Goal: Obtain resource: Download file/media

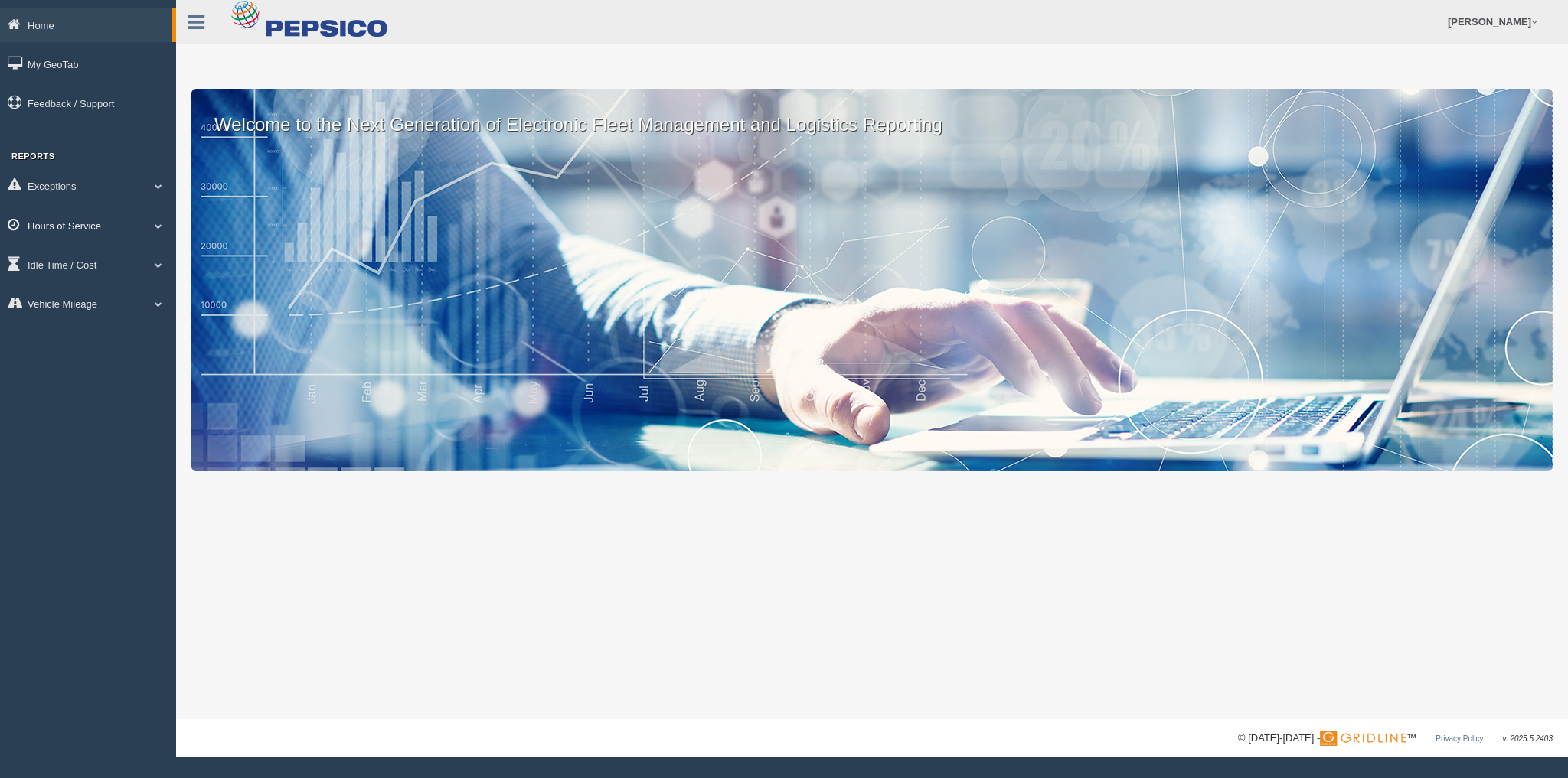
click at [151, 222] on span at bounding box center [158, 226] width 20 height 8
click at [137, 254] on link "HOS Explanation Reports" at bounding box center [100, 260] width 145 height 28
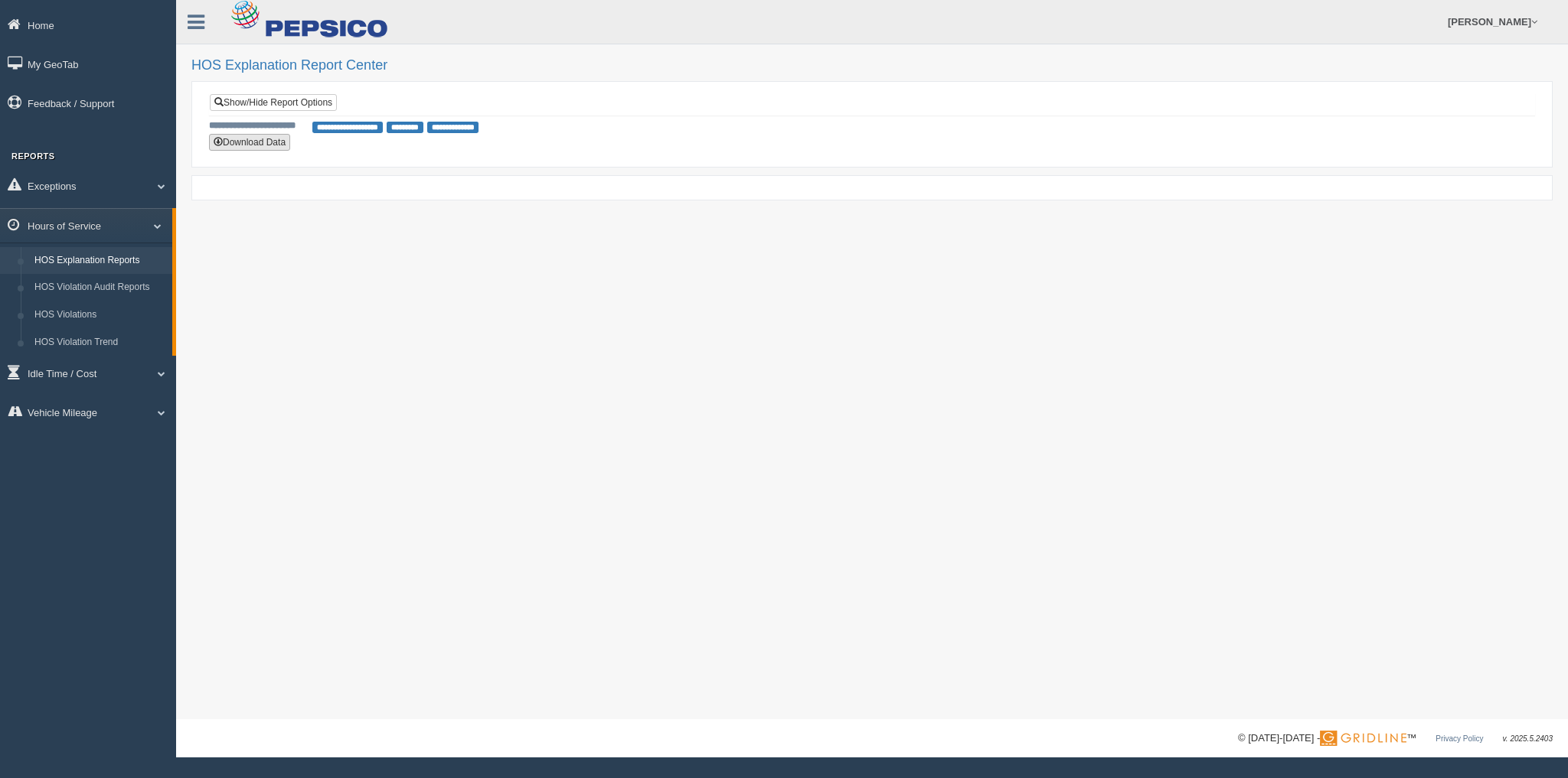
click at [257, 142] on button "Download Data" at bounding box center [250, 142] width 81 height 17
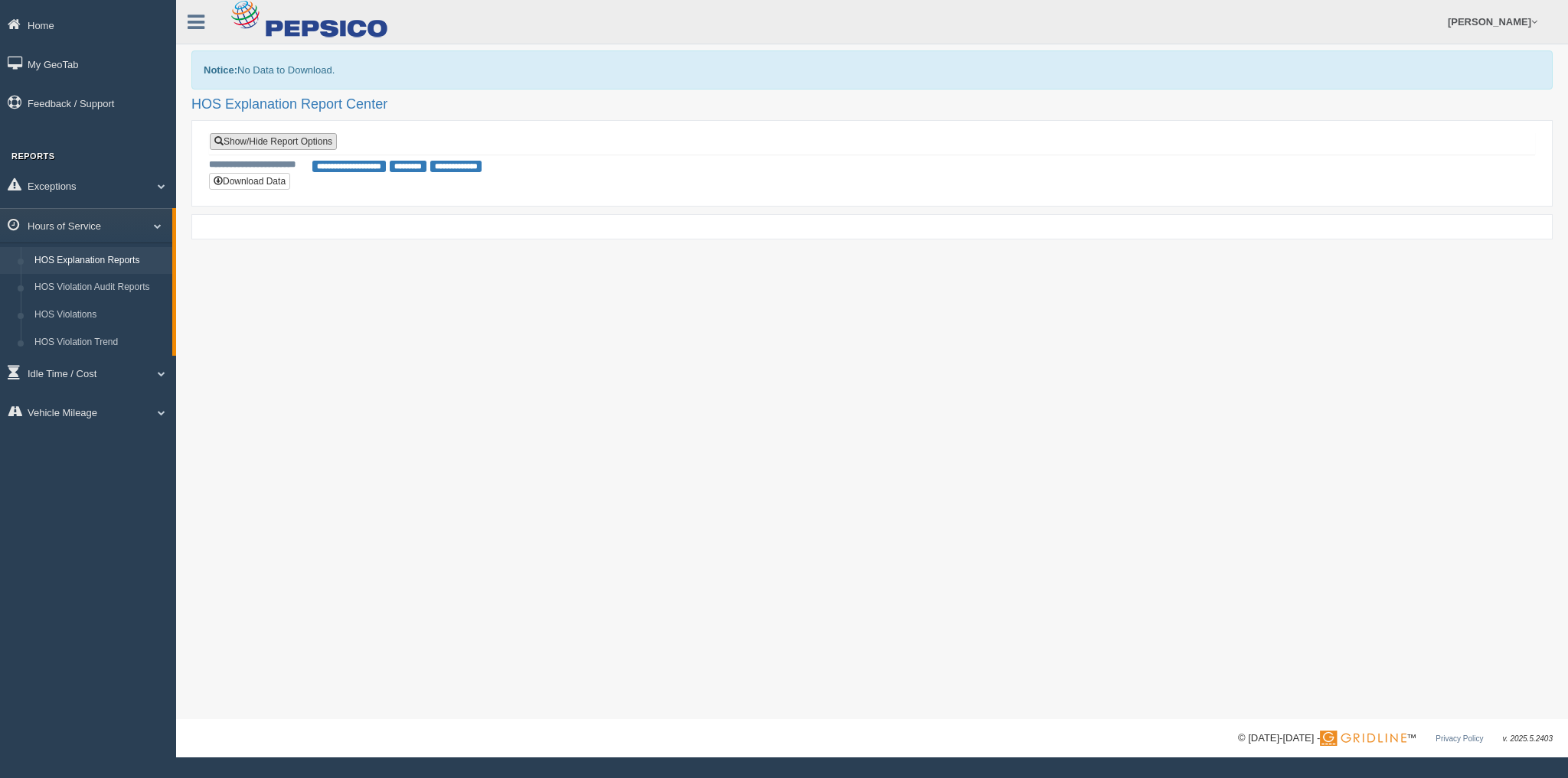
click at [259, 142] on link "Show/Hide Report Options" at bounding box center [273, 141] width 127 height 17
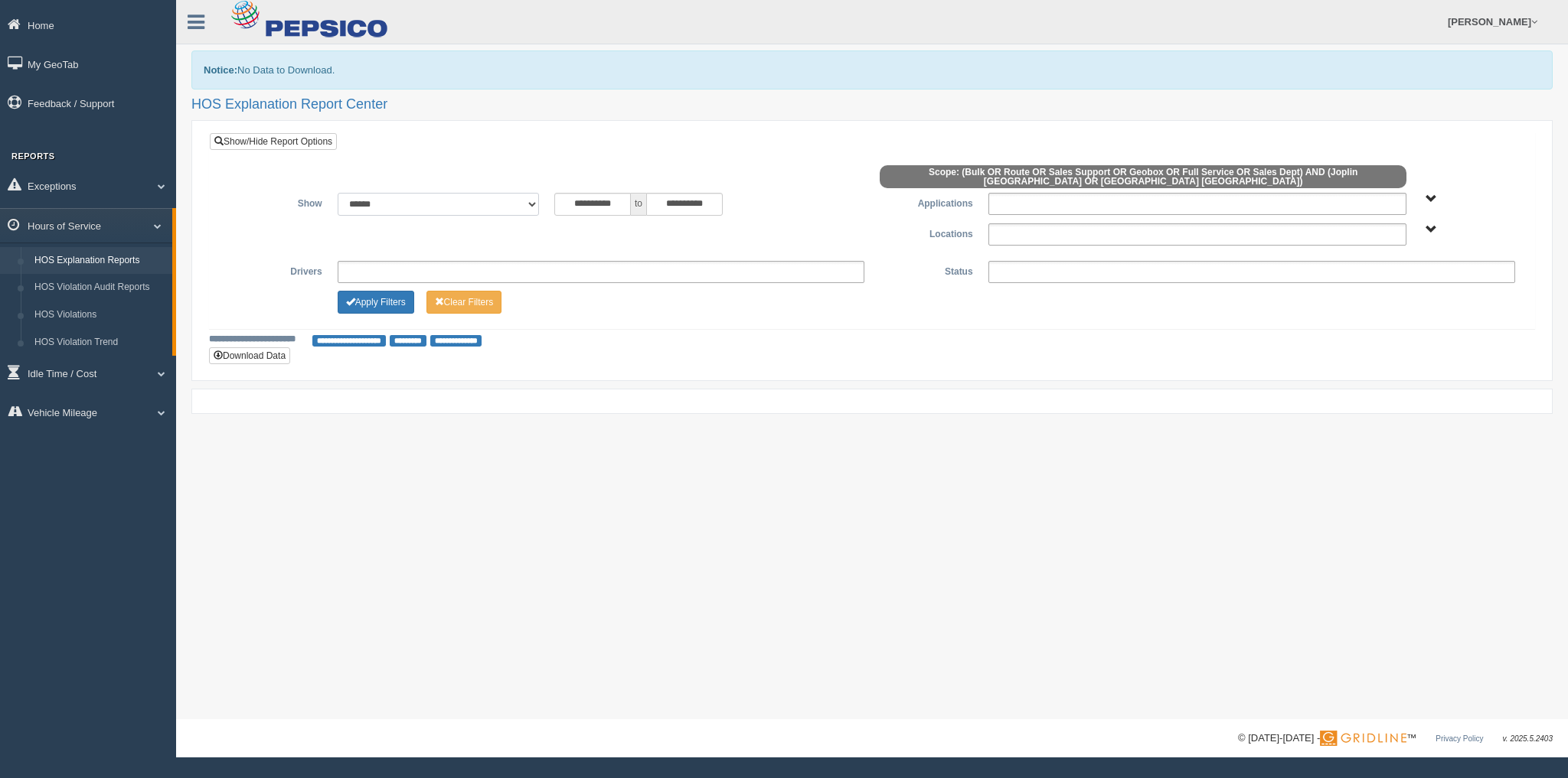
click at [517, 196] on select "**********" at bounding box center [438, 204] width 202 height 23
click at [575, 101] on h2 "HOS Explanation Report Center" at bounding box center [872, 105] width 1362 height 15
